Goal: Task Accomplishment & Management: Manage account settings

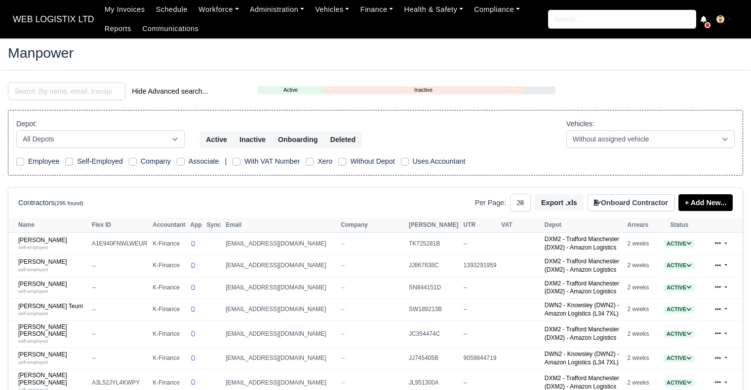
select select "25"
click at [217, 12] on link "Workforce" at bounding box center [218, 9] width 51 height 19
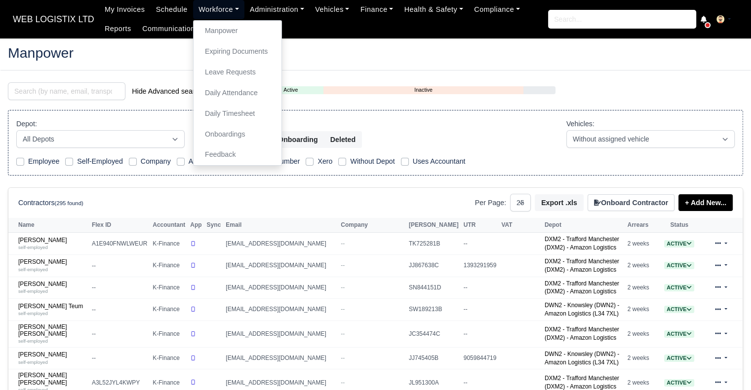
click at [198, 10] on link "Workforce" at bounding box center [218, 9] width 51 height 19
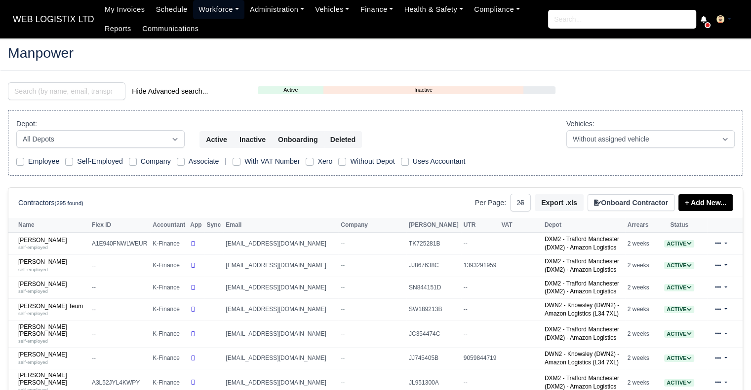
click at [198, 10] on link "Workforce" at bounding box center [218, 9] width 51 height 19
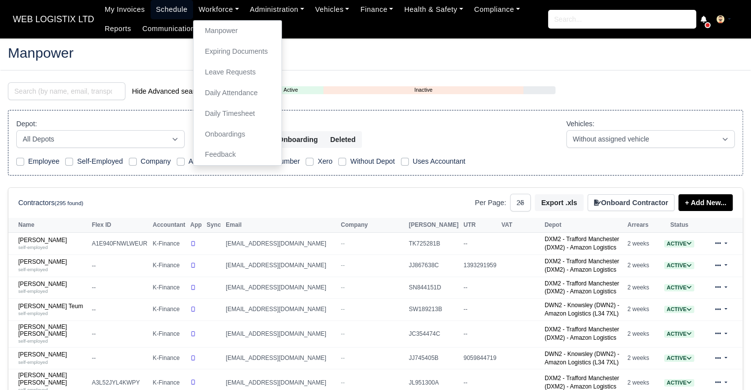
click at [178, 10] on link "Schedule" at bounding box center [172, 9] width 42 height 19
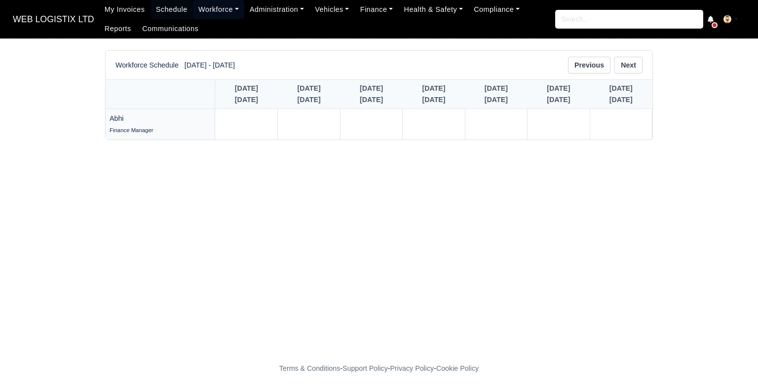
click at [201, 8] on link "Workforce" at bounding box center [218, 9] width 51 height 19
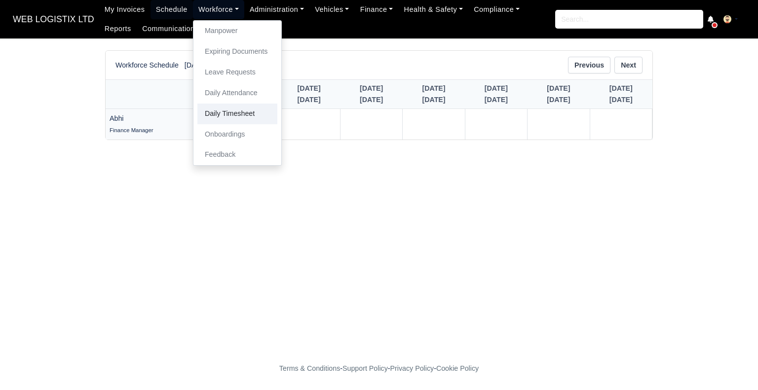
click at [218, 119] on link "Daily Timesheet" at bounding box center [237, 114] width 80 height 21
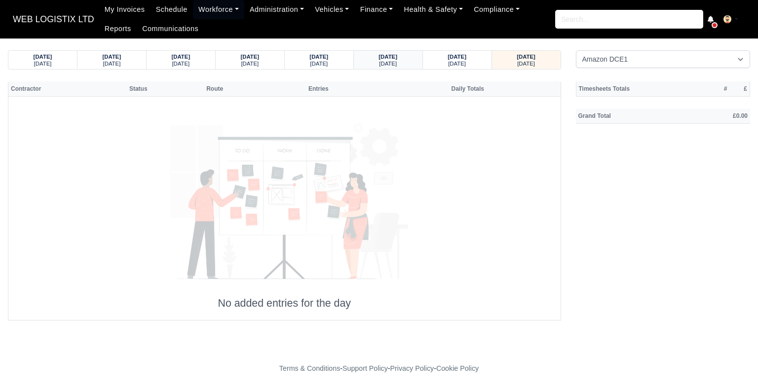
click at [393, 62] on small "[DATE]" at bounding box center [388, 64] width 18 height 6
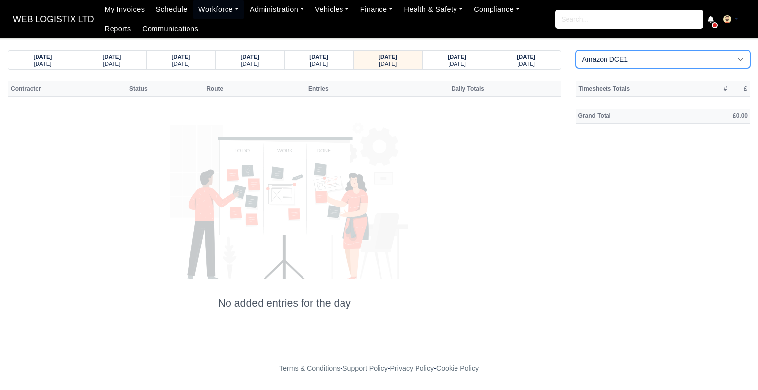
click at [647, 65] on select "Amazon DCE1 DWN2 - Knowsley (DWN2) - Amazon Logistics (L34 7XL) DXM2 - Trafford…" at bounding box center [663, 59] width 175 height 18
select select "1"
click at [576, 50] on select "Amazon DCE1 DWN2 - Knowsley (DWN2) - Amazon Logistics (L34 7XL) DXM2 - Trafford…" at bounding box center [663, 59] width 175 height 18
